Goal: Navigation & Orientation: Find specific page/section

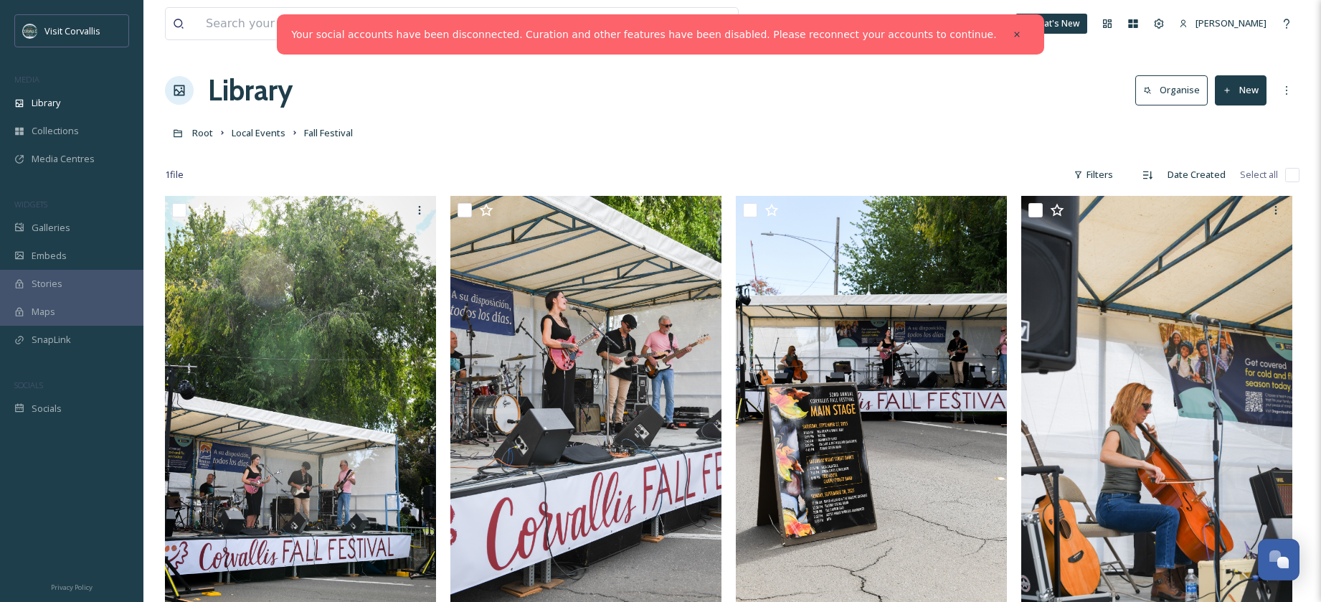
click at [440, 95] on div "Library Organise New" at bounding box center [732, 90] width 1134 height 43
click at [1012, 33] on icon at bounding box center [1017, 34] width 10 height 10
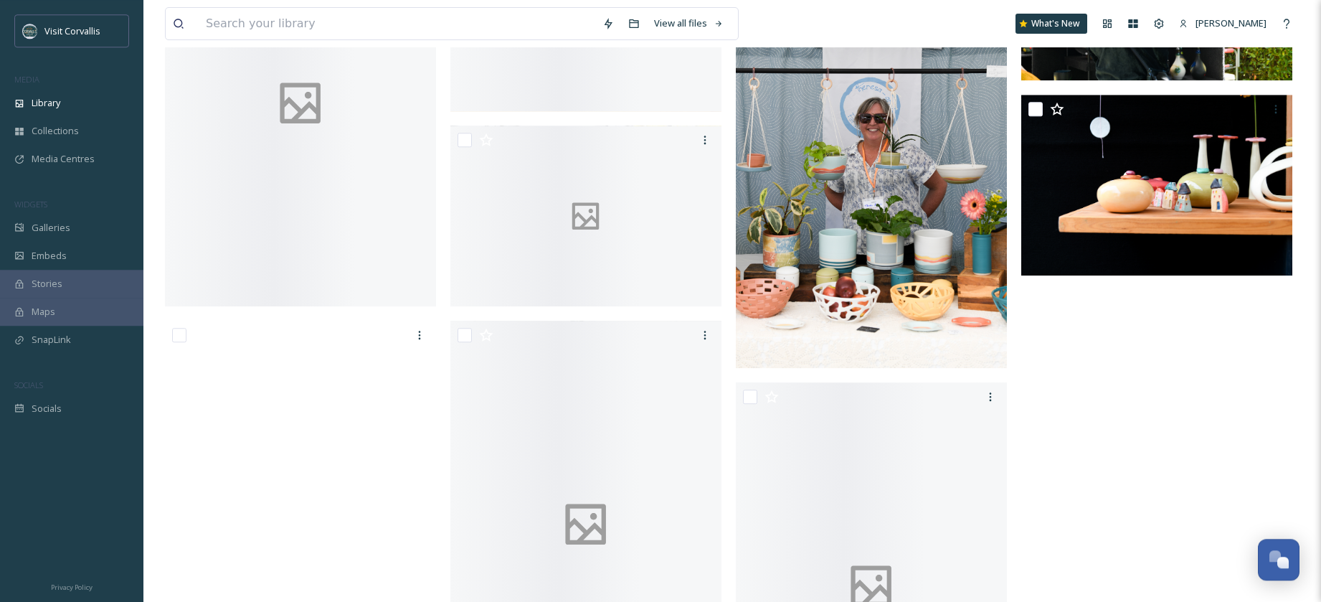
scroll to position [1724, 0]
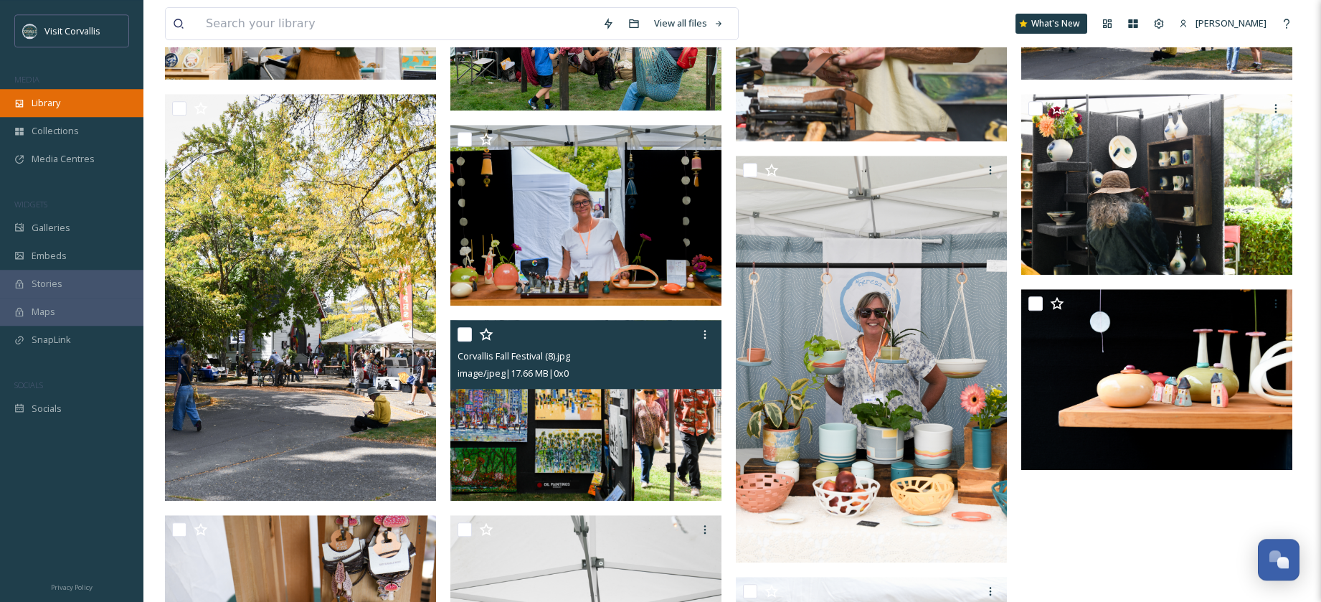
click at [60, 97] on span "Library" at bounding box center [46, 103] width 29 height 14
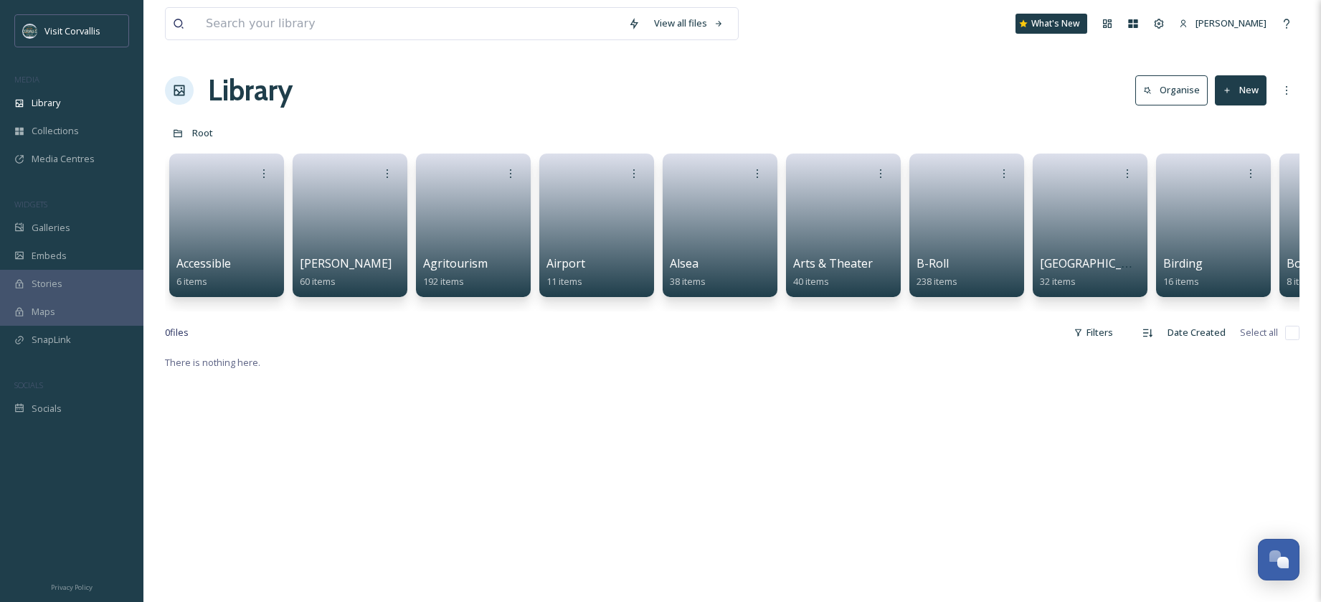
click at [676, 206] on link at bounding box center [720, 220] width 100 height 68
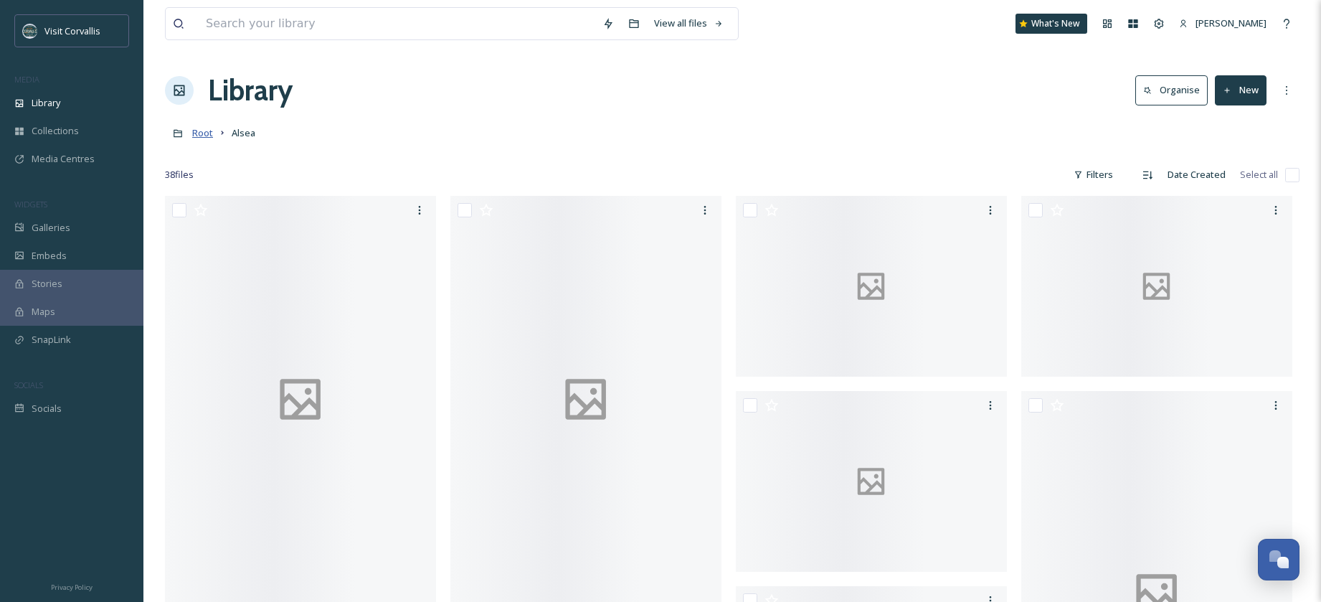
click at [198, 138] on span "Root" at bounding box center [202, 132] width 21 height 13
